Goal: Information Seeking & Learning: Learn about a topic

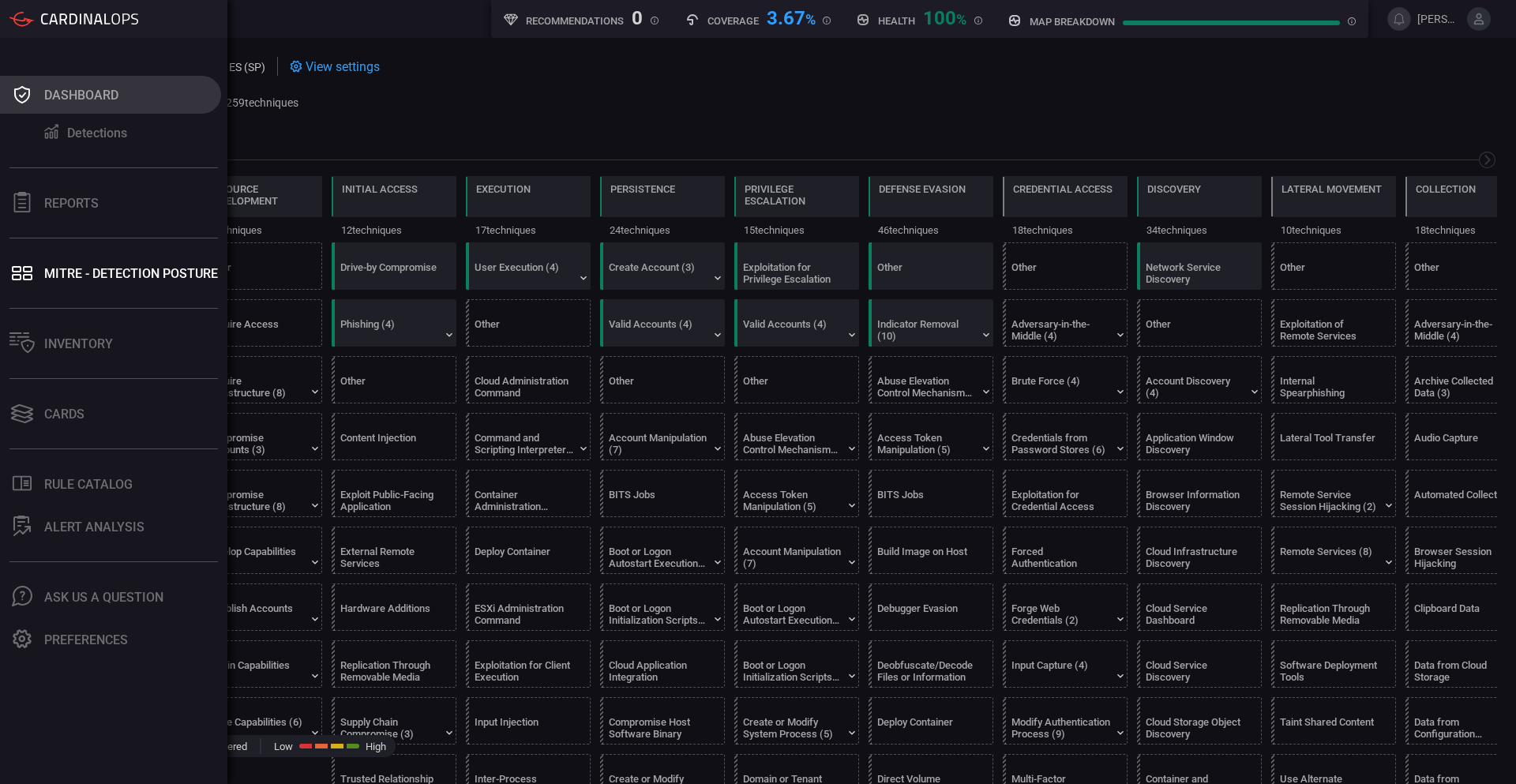
scroll to position [0, 207]
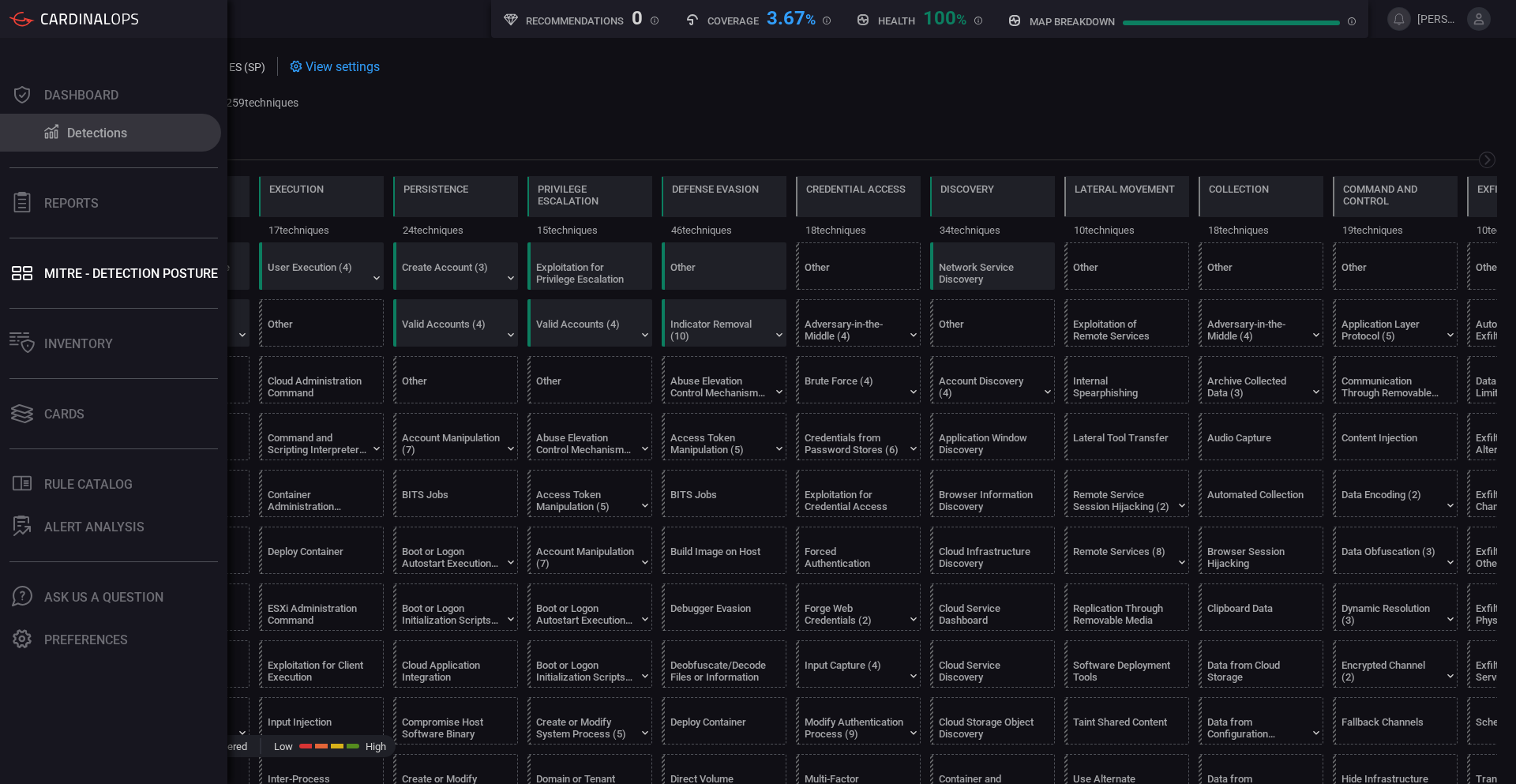
click at [102, 136] on div "Detections" at bounding box center [97, 133] width 60 height 15
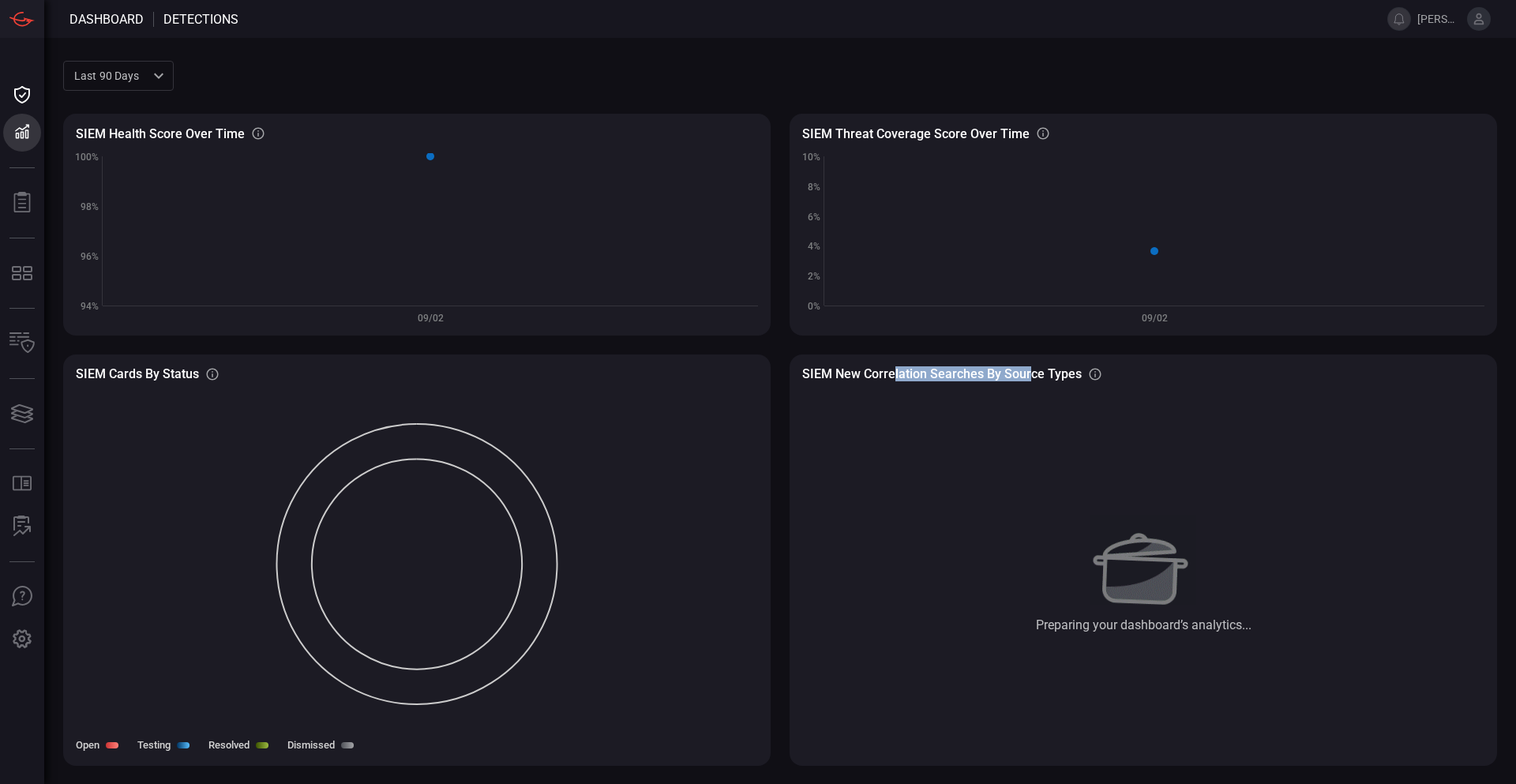
drag, startPoint x: 1029, startPoint y: 373, endPoint x: 893, endPoint y: 367, distance: 136.1
click at [893, 367] on h3 "SIEM New correlation searches by source types" at bounding box center [942, 373] width 280 height 15
drag, startPoint x: 836, startPoint y: 371, endPoint x: 1036, endPoint y: 373, distance: 200.0
click at [1038, 373] on h3 "SIEM New correlation searches by source types" at bounding box center [942, 373] width 280 height 15
click at [1168, 588] on img at bounding box center [1143, 560] width 106 height 90
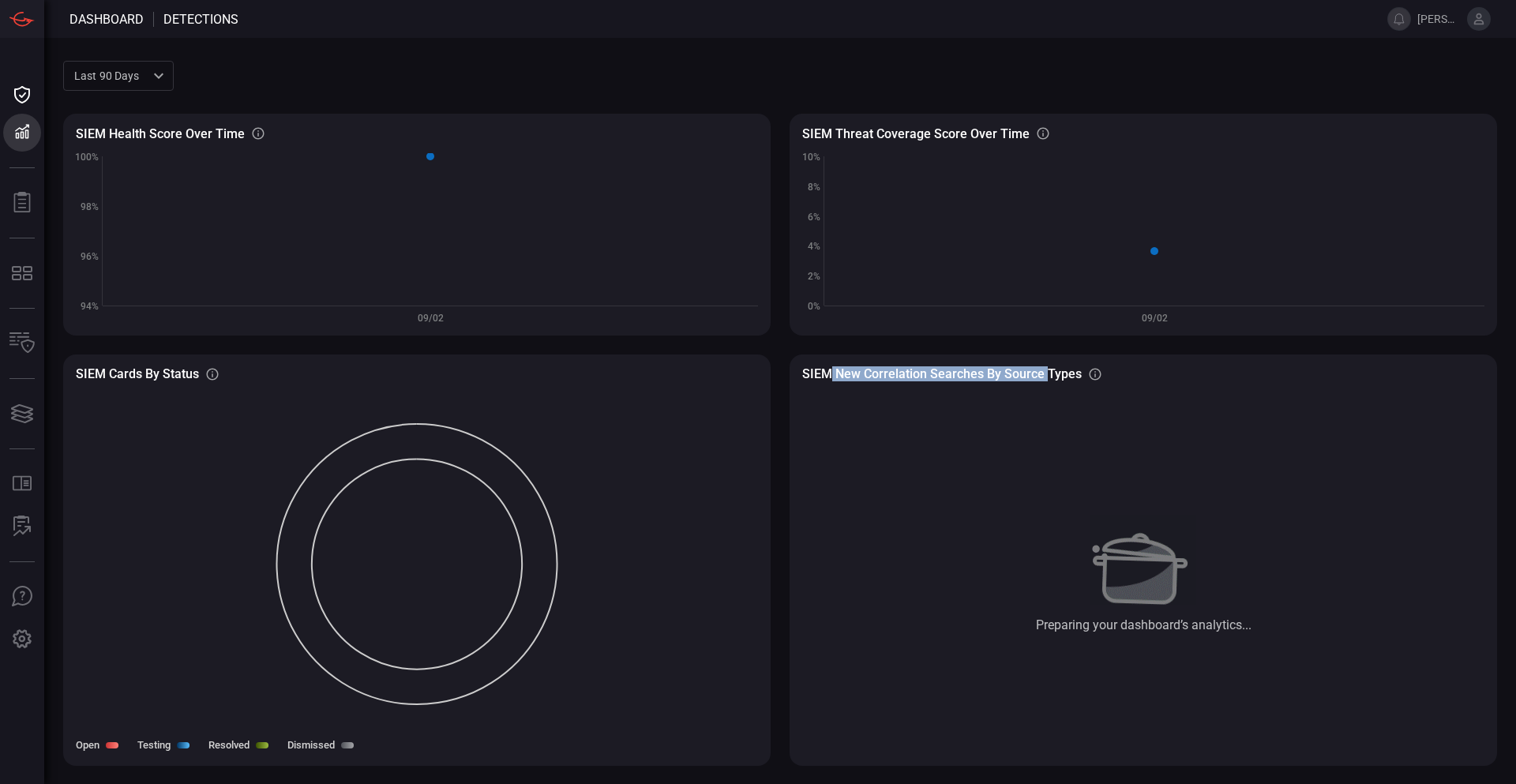
drag, startPoint x: 1043, startPoint y: 372, endPoint x: 829, endPoint y: 374, distance: 214.0
click at [829, 374] on h3 "SIEM New correlation searches by source types" at bounding box center [942, 373] width 280 height 15
click at [979, 361] on div "SIEM New correlation searches by source types SIEM New correlation searches sta…" at bounding box center [1143, 560] width 707 height 411
click at [915, 376] on h3 "SIEM New correlation searches by source types" at bounding box center [942, 373] width 280 height 15
click at [945, 370] on h3 "SIEM New correlation searches by source types" at bounding box center [942, 373] width 280 height 15
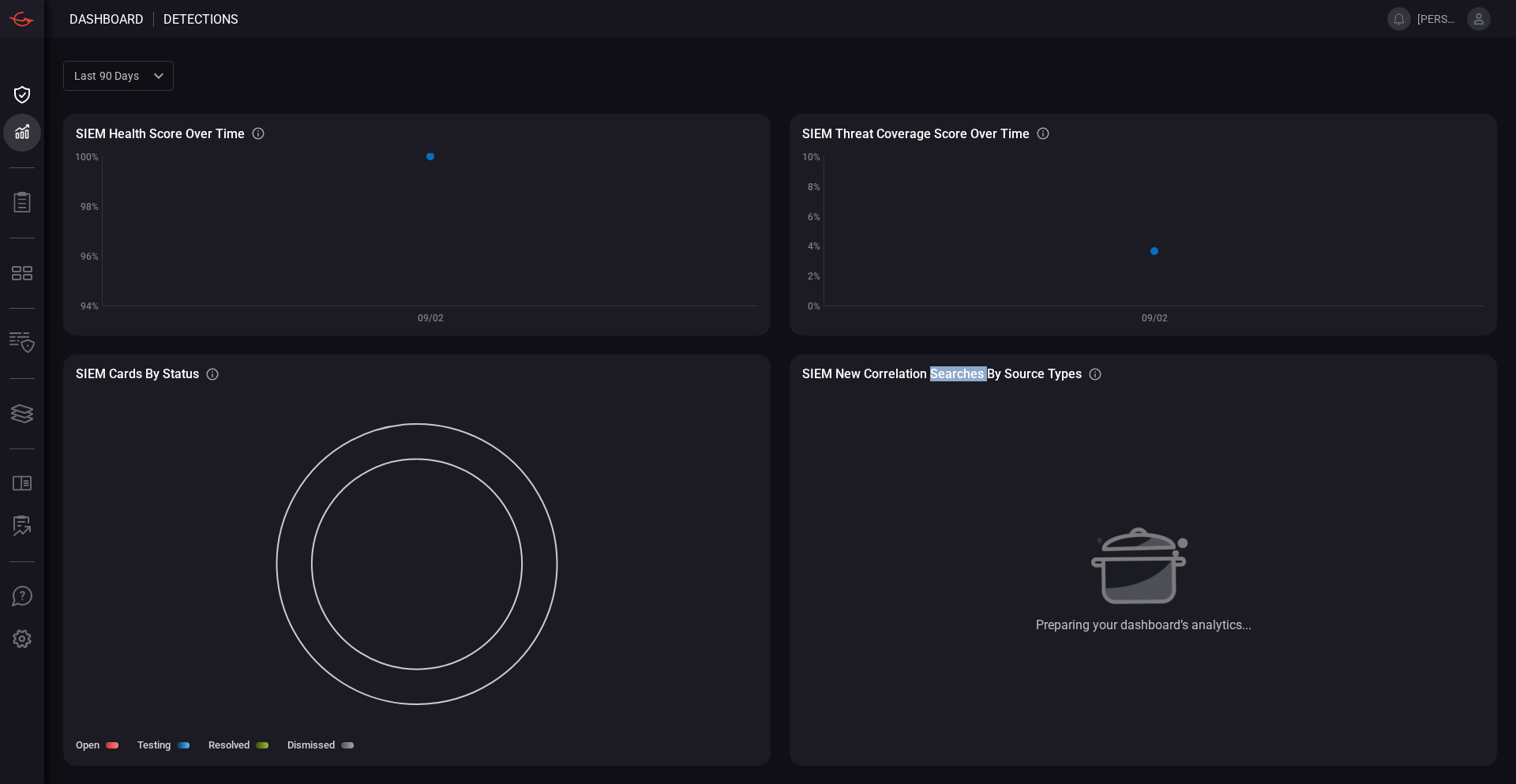
click at [945, 370] on h3 "SIEM New correlation searches by source types" at bounding box center [942, 373] width 280 height 15
click at [1069, 479] on div "Preparing your dashboard’s analytics..." at bounding box center [1143, 567] width 682 height 372
click at [412, 51] on div "Last 90 days quarter ​ SIEM Health Score Over Time SIEM Healthy rules out of to…" at bounding box center [780, 411] width 1472 height 746
click at [1128, 229] on rect at bounding box center [1143, 238] width 682 height 170
click at [782, 345] on div "SIEM Health Score Over Time SIEM Healthy rules out of total configured rules Cr…" at bounding box center [780, 420] width 1434 height 652
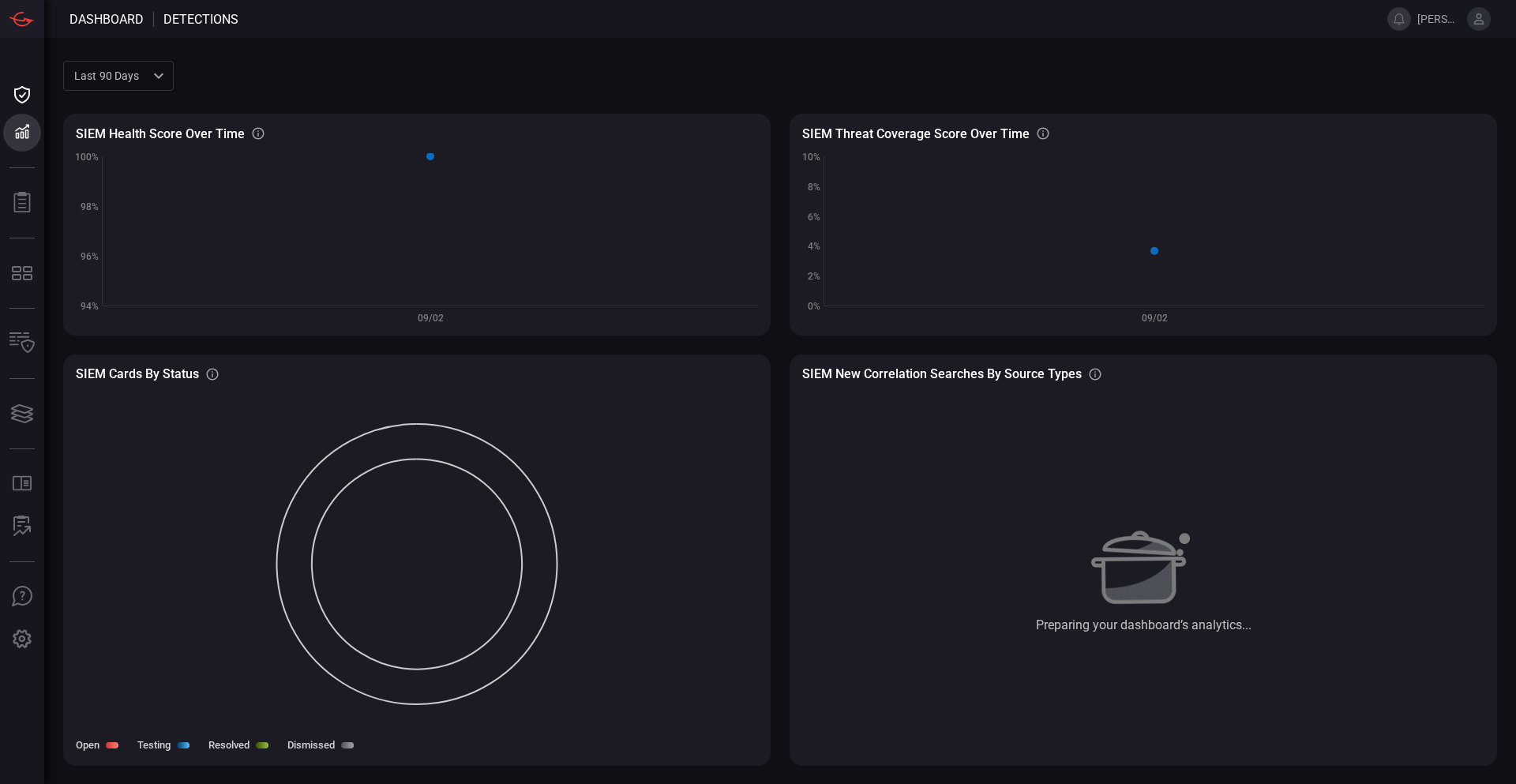
click at [1075, 74] on span at bounding box center [835, 76] width 1323 height 38
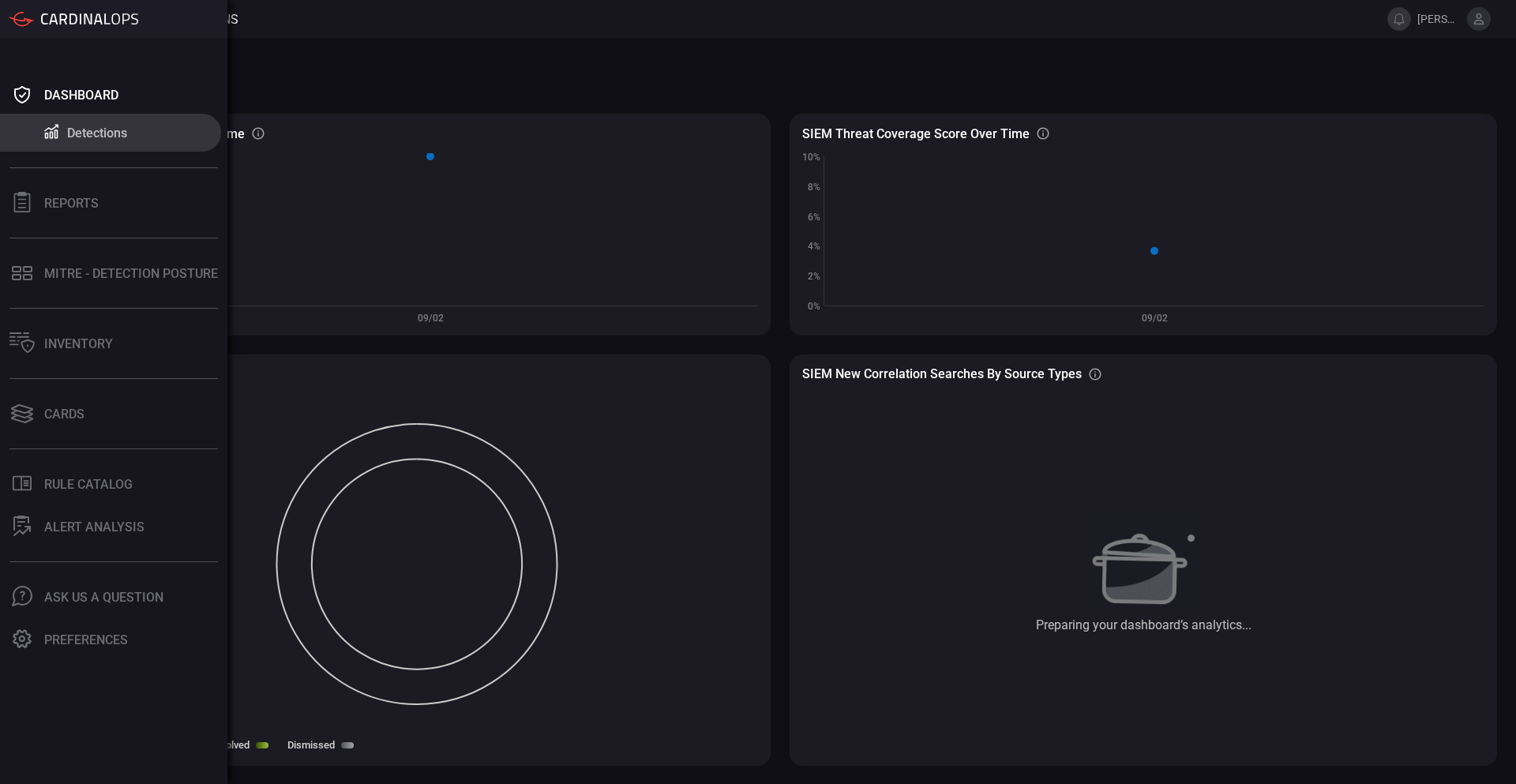
click at [81, 128] on div "Detections" at bounding box center [97, 133] width 60 height 15
